Goal: Information Seeking & Learning: Learn about a topic

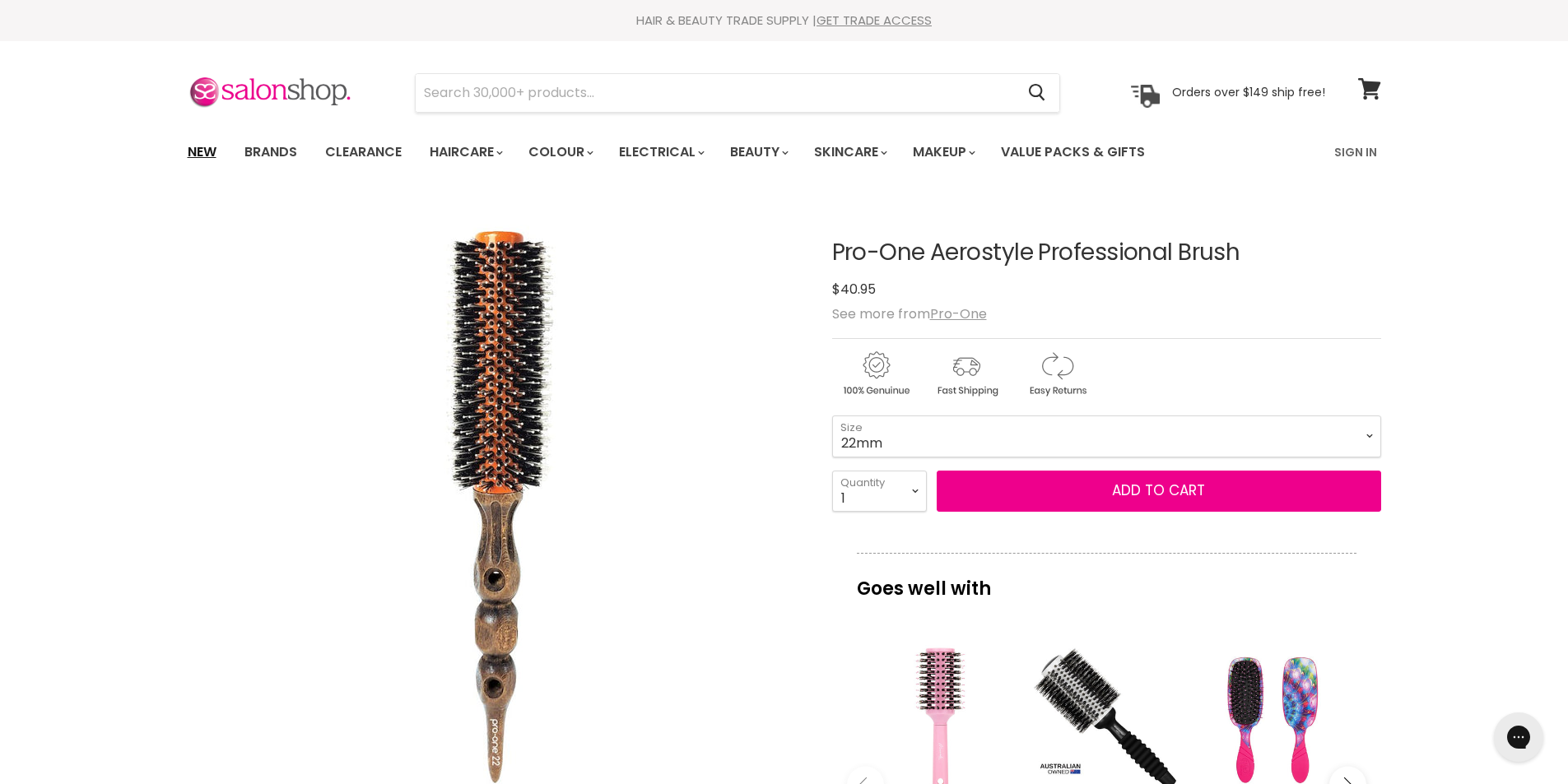
click at [199, 150] on link "New" at bounding box center [202, 152] width 53 height 35
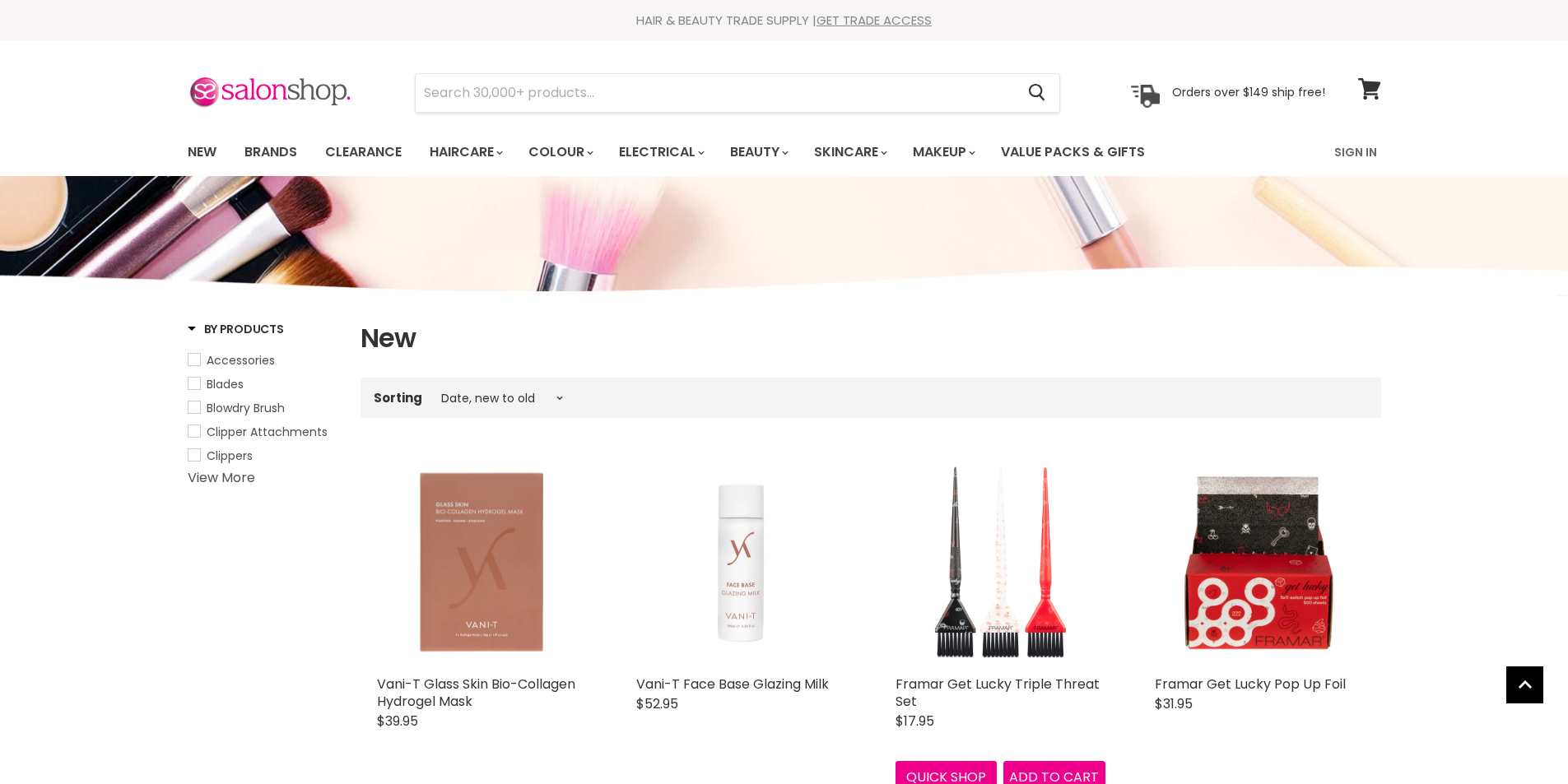
select select "created-descending"
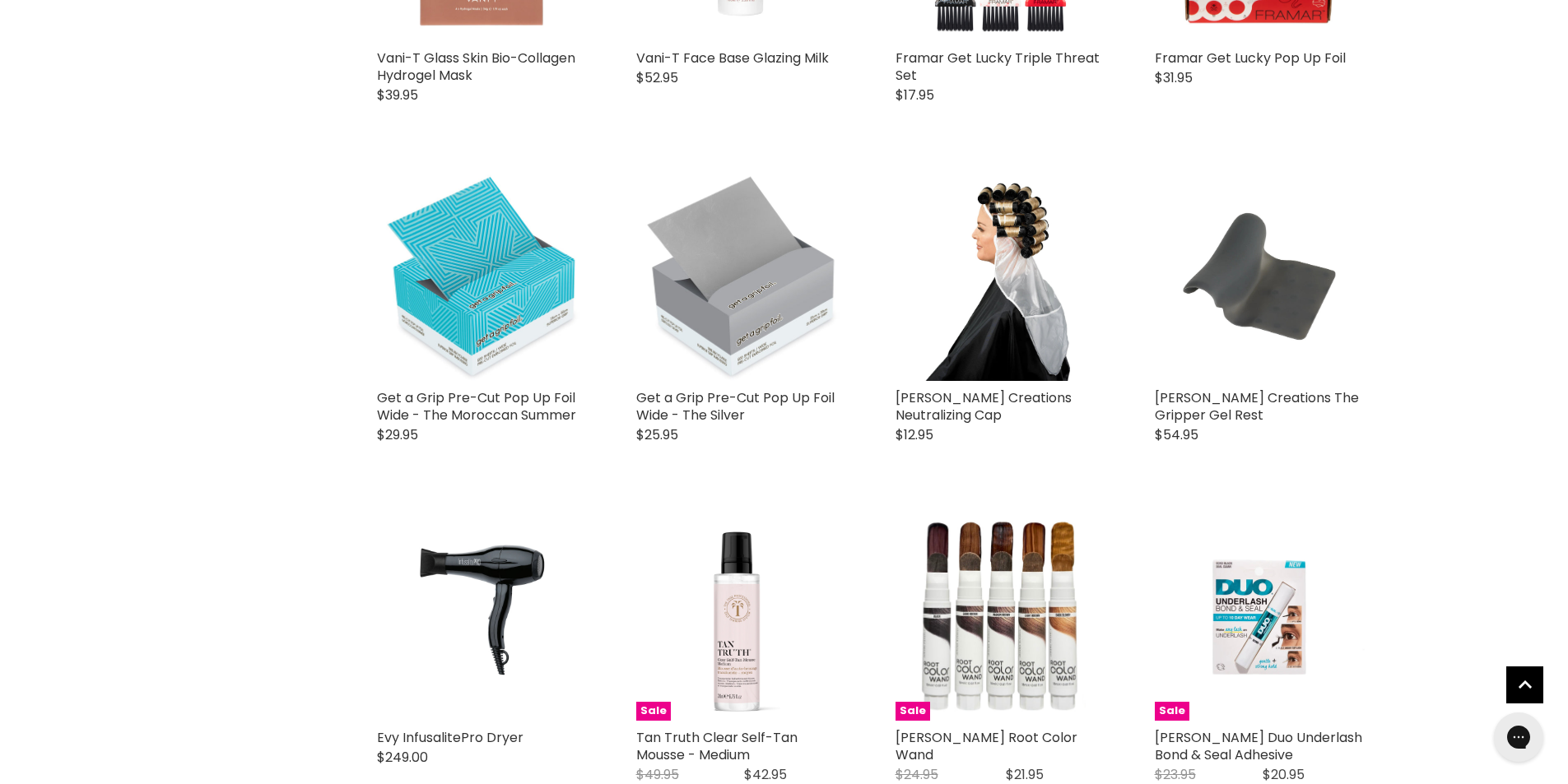
scroll to position [822, 0]
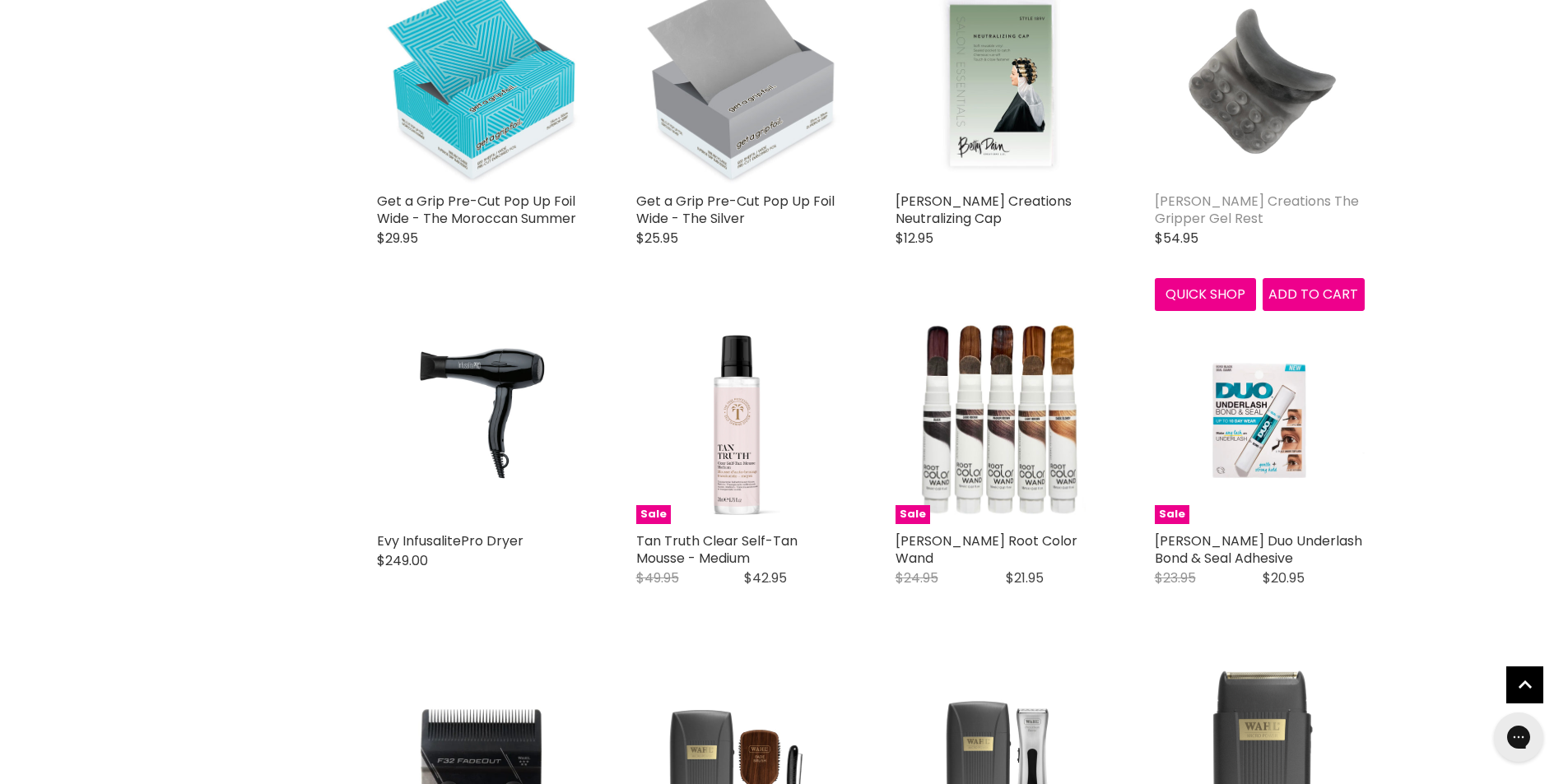
click at [1198, 215] on link "Betty Dain Creations The Gripper Gel Rest" at bounding box center [1256, 209] width 204 height 36
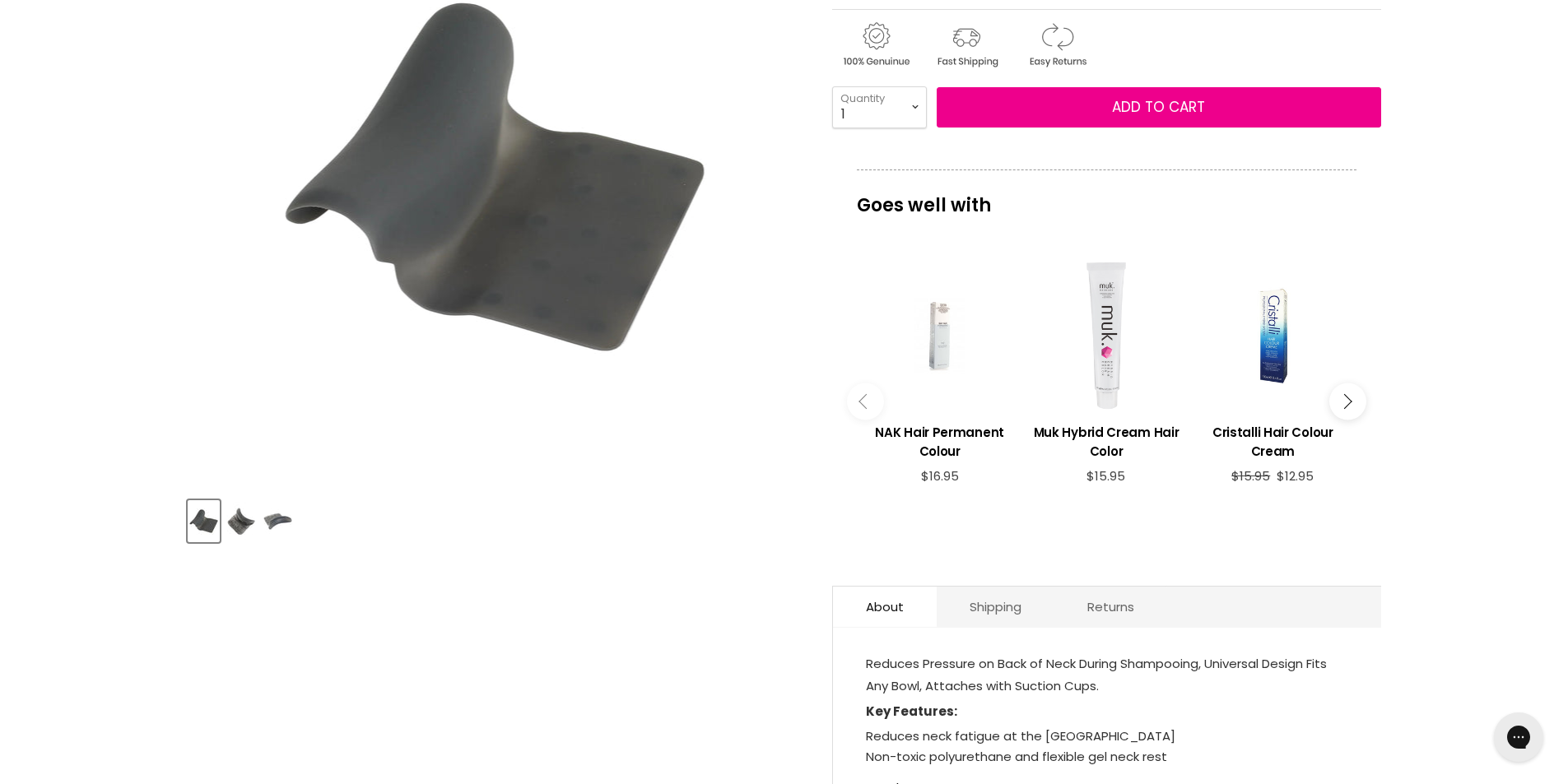
scroll to position [494, 0]
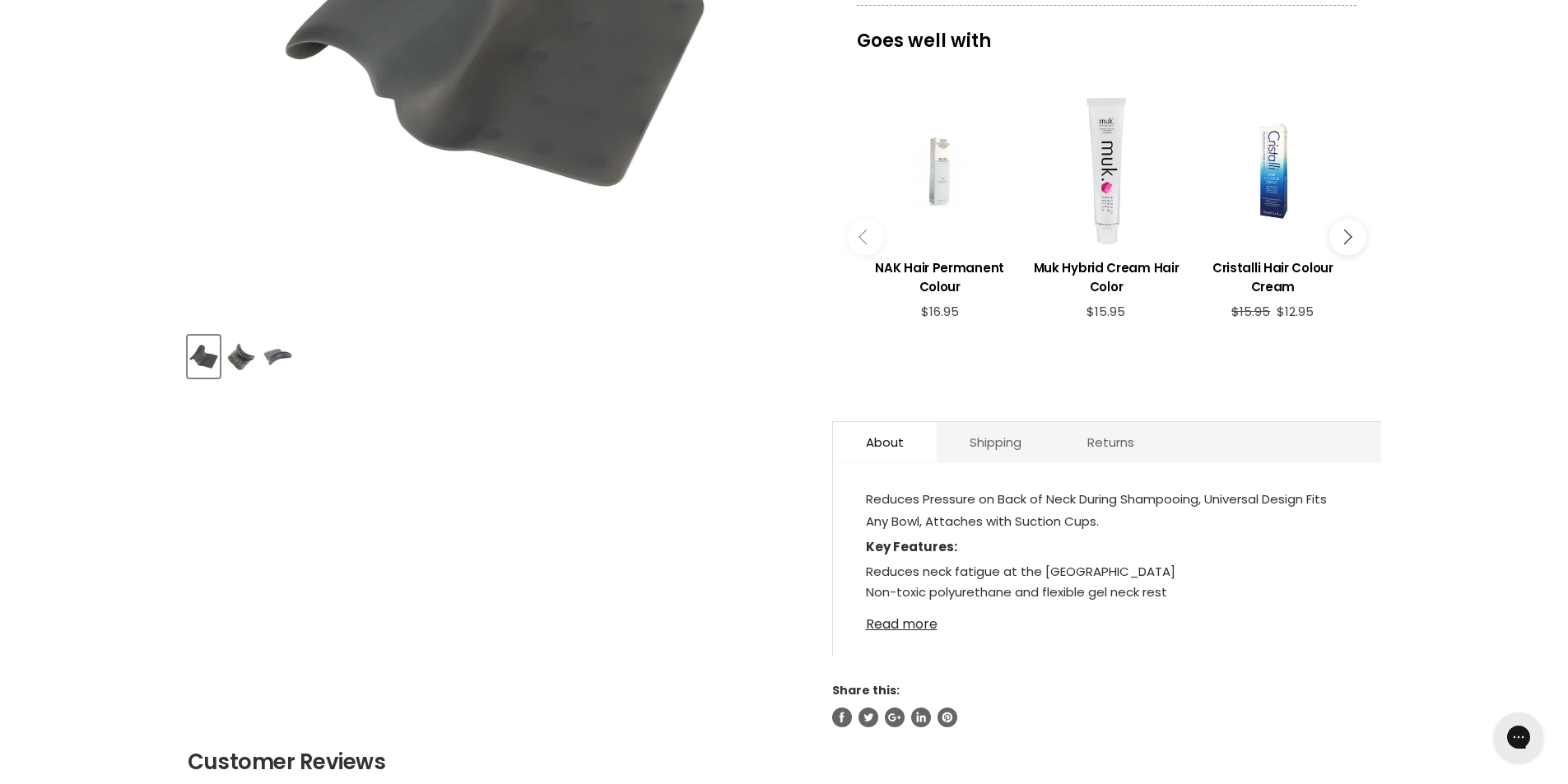
click at [896, 607] on link "Read more" at bounding box center [1107, 619] width 483 height 25
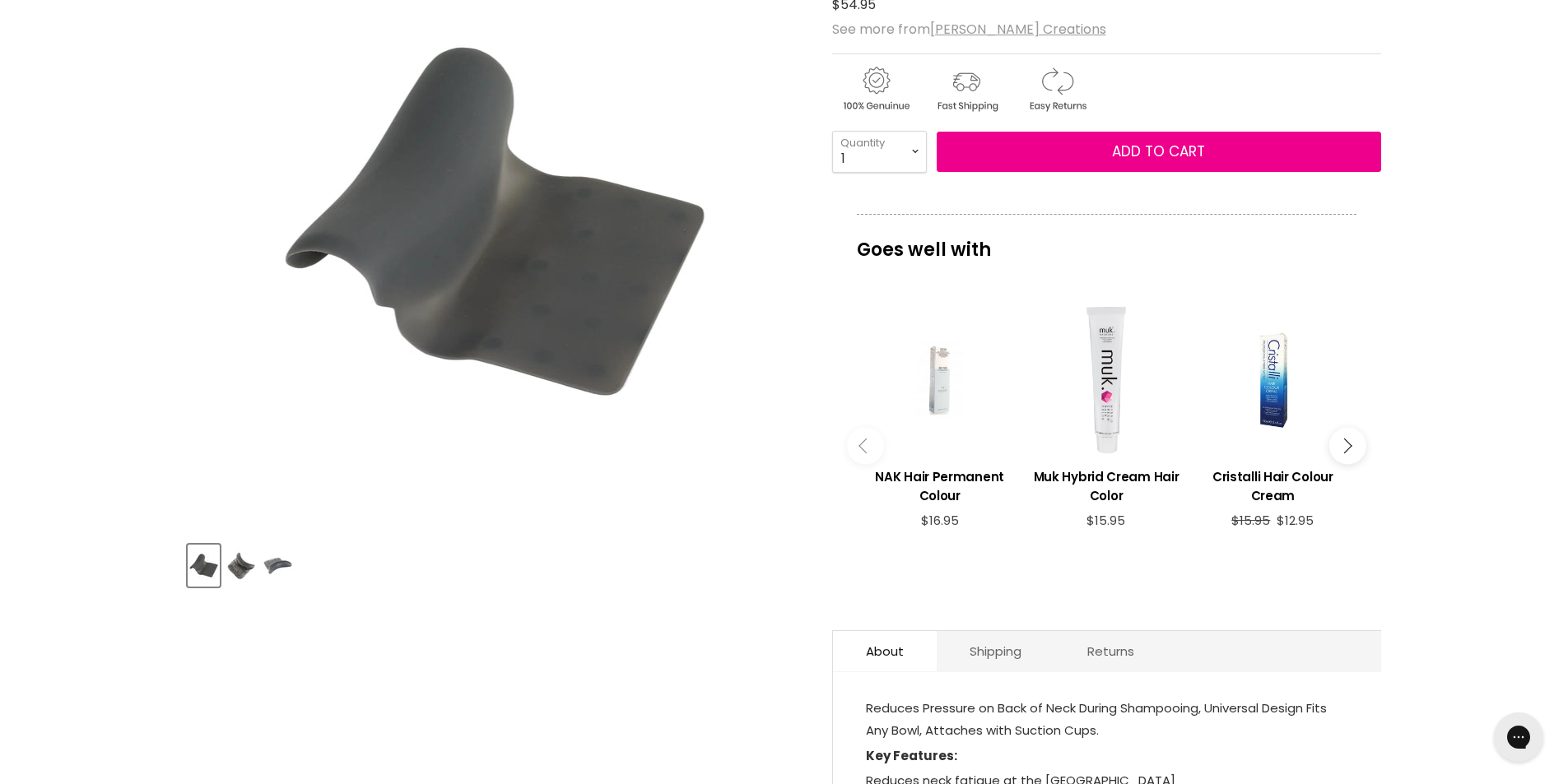
scroll to position [165, 0]
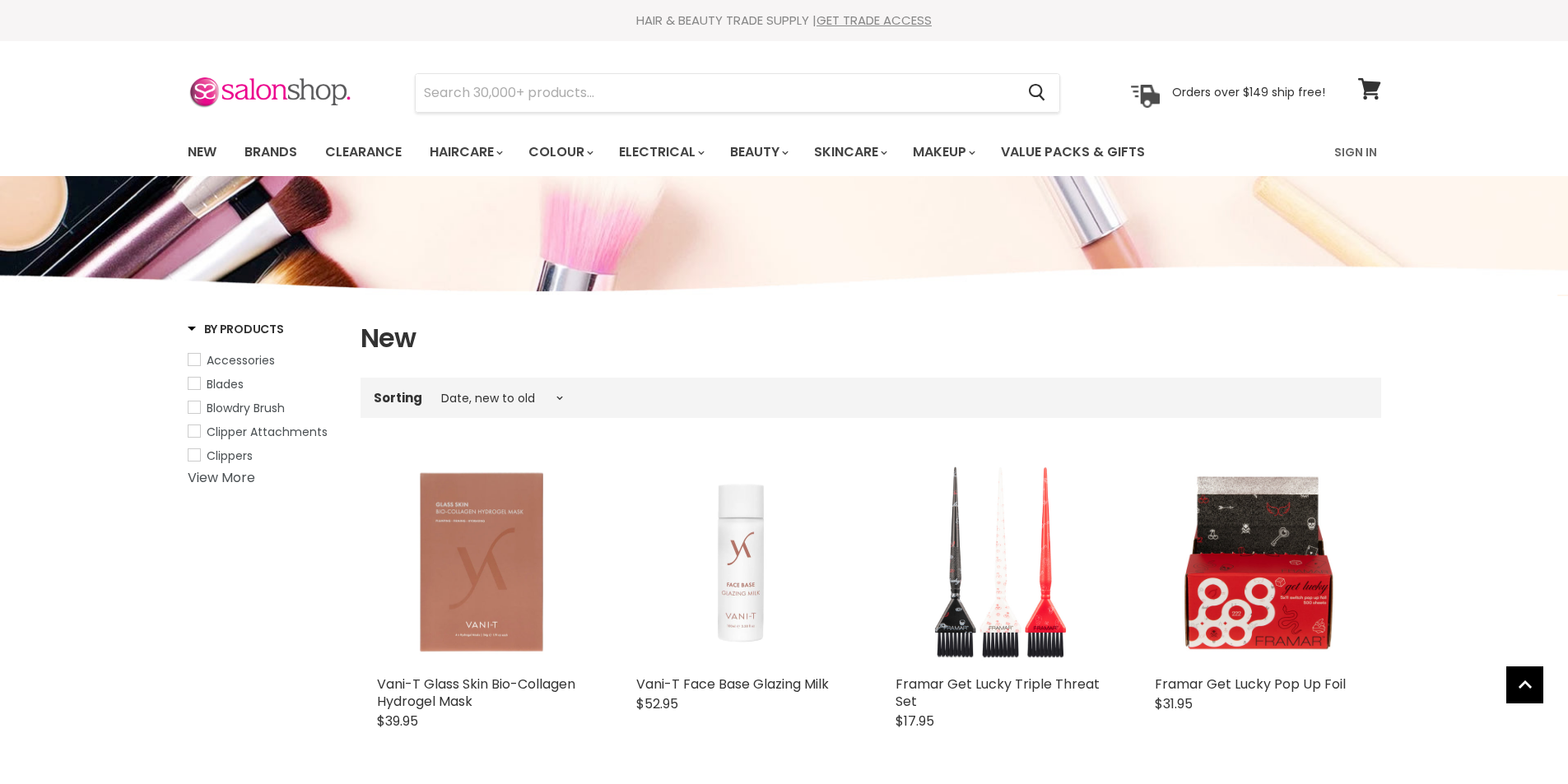
select select "created-descending"
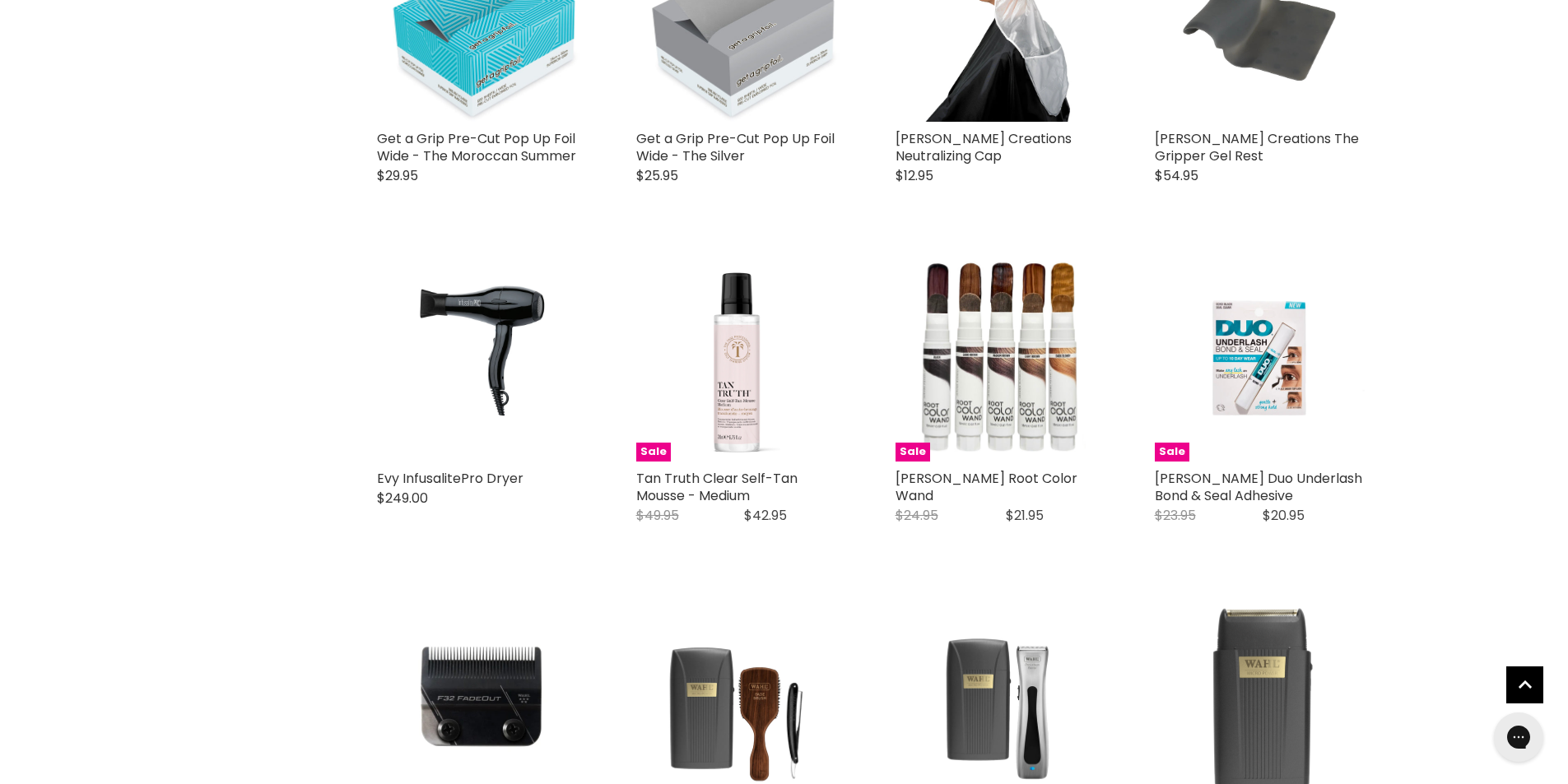
scroll to position [946, 0]
